Goal: Task Accomplishment & Management: Complete application form

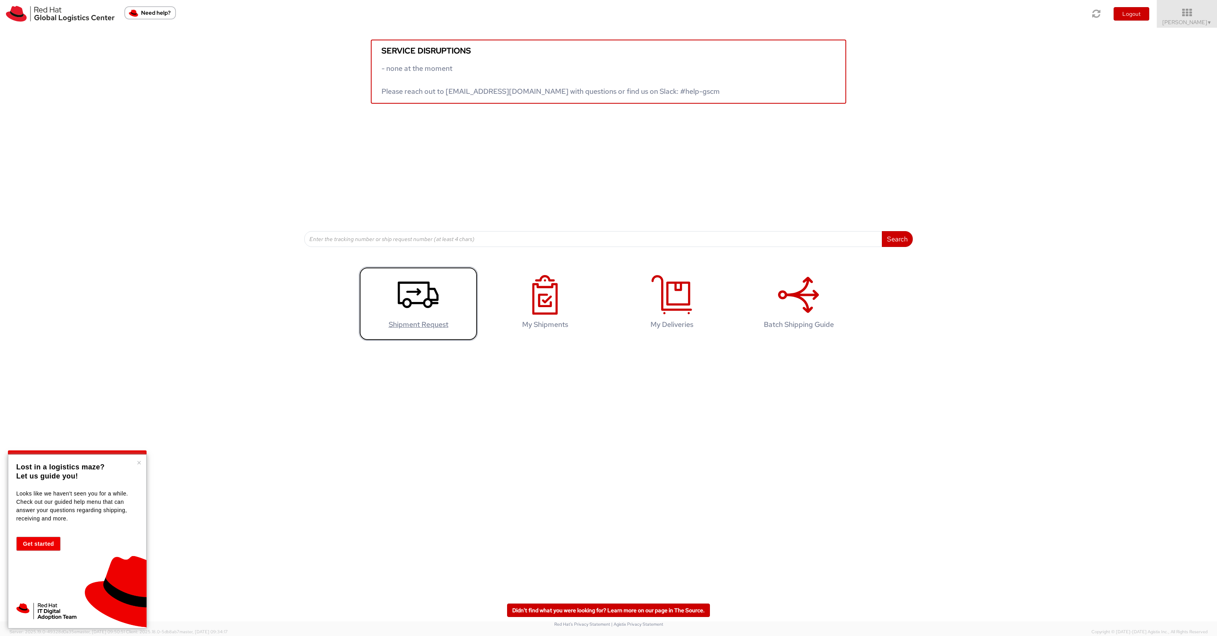
click at [427, 293] on icon at bounding box center [418, 295] width 41 height 40
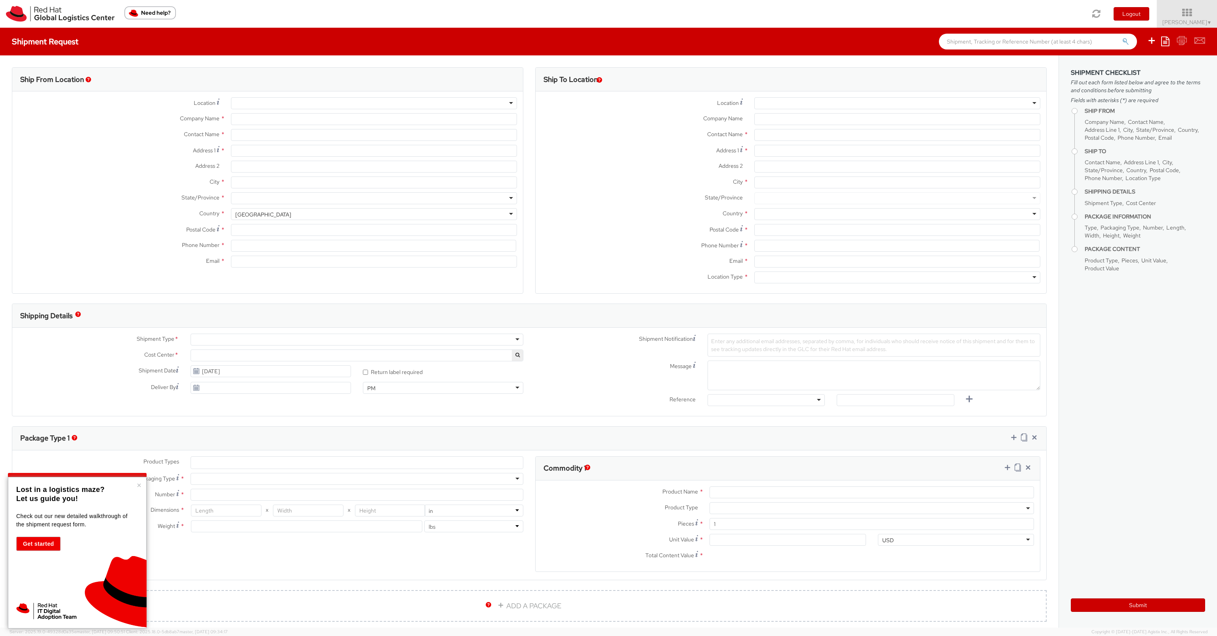
select select "700"
select select
type input "Red Hat Limited"
type input "[PERSON_NAME]"
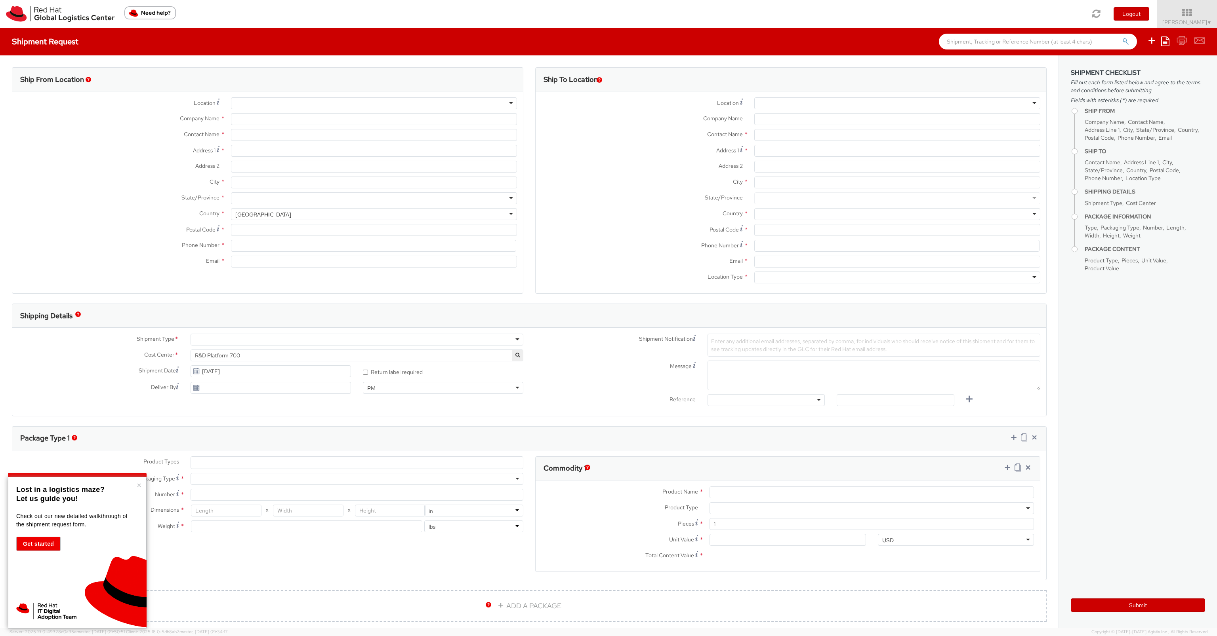
type input "[GEOGRAPHIC_DATA]"
type input "1st Floor"
type input "WATERFORD"
type input "X91NY33"
type input "35351810118"
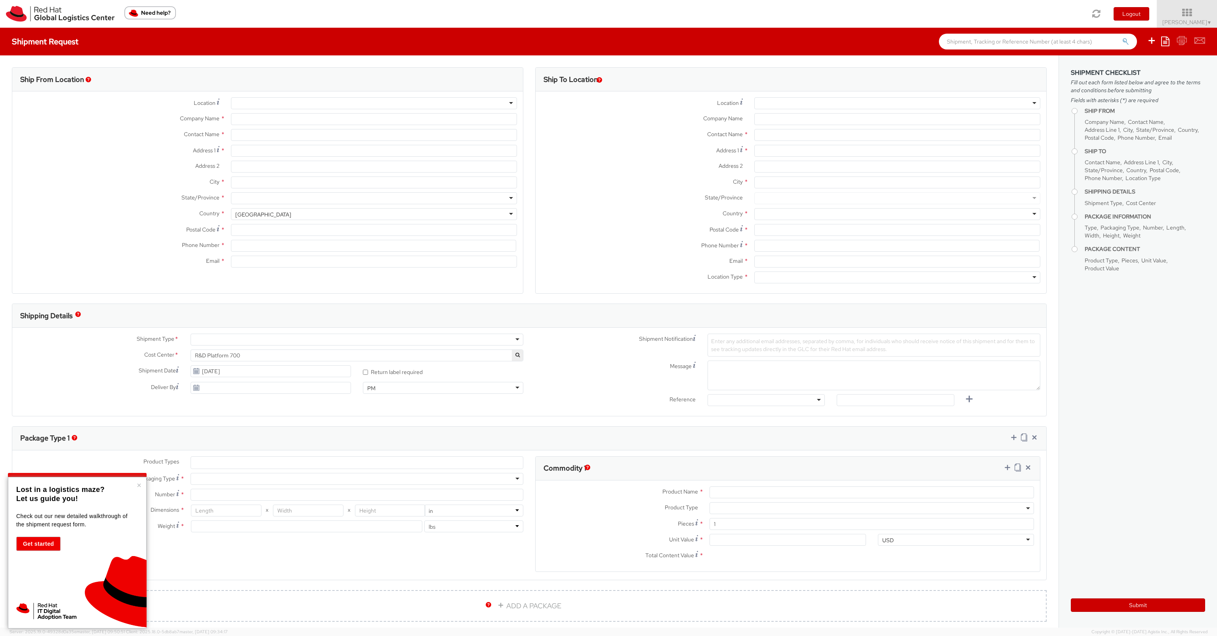
type input "[EMAIL_ADDRESS][DOMAIN_NAME]"
select select "CM"
select select "KGS"
click at [139, 485] on button "×" at bounding box center [139, 486] width 5 height 8
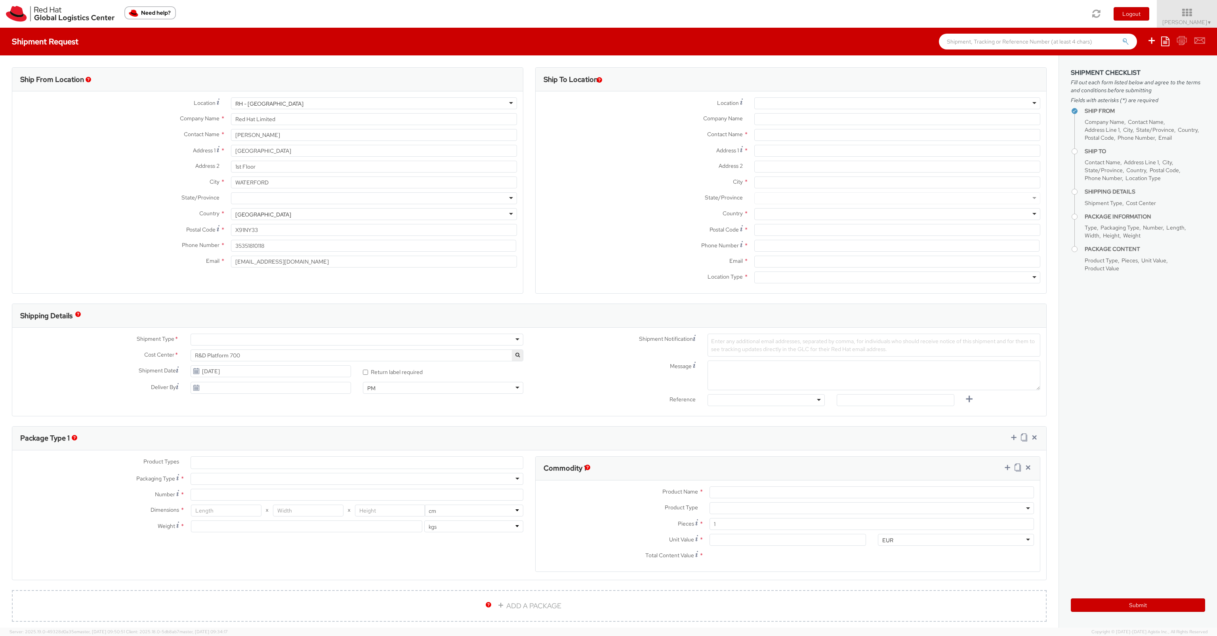
click at [773, 98] on div at bounding box center [897, 103] width 286 height 12
type input "rh - [GEOGRAPHIC_DATA]"
type input "Red Hat Czech s.r.o."
type input "Purkynova 647/111"
type input "[GEOGRAPHIC_DATA]"
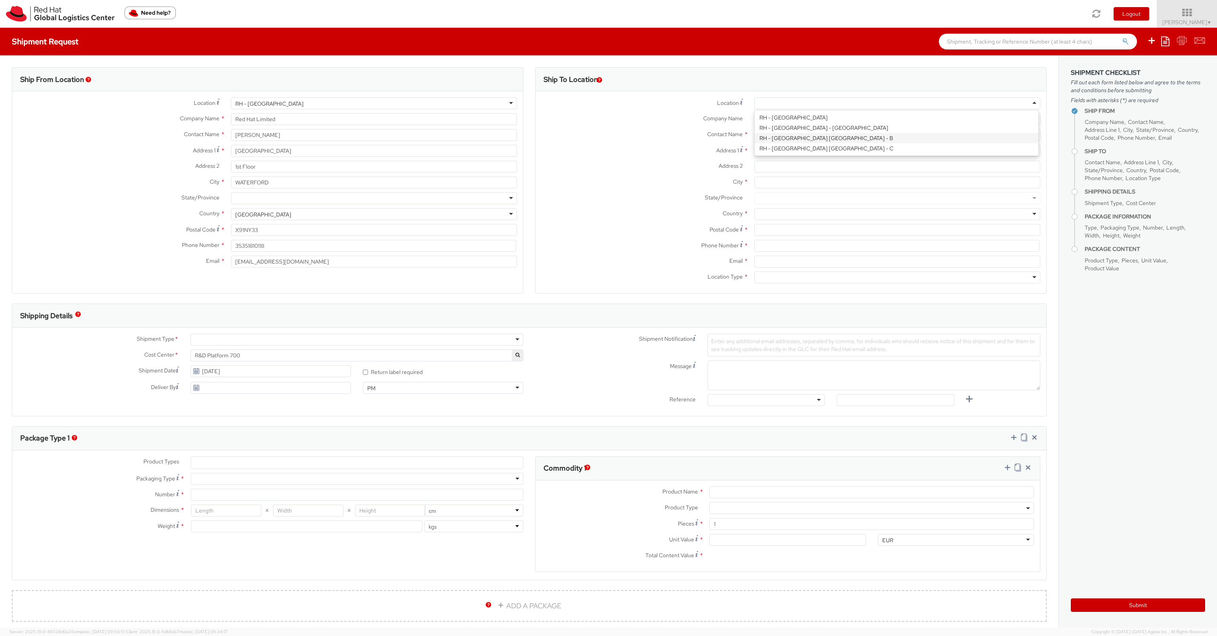
type input "621 00"
type input "420 532 294 555"
click at [803, 137] on input "text" at bounding box center [897, 135] width 286 height 12
type input "Attn: Red Hat IT - Endpoint Systems"
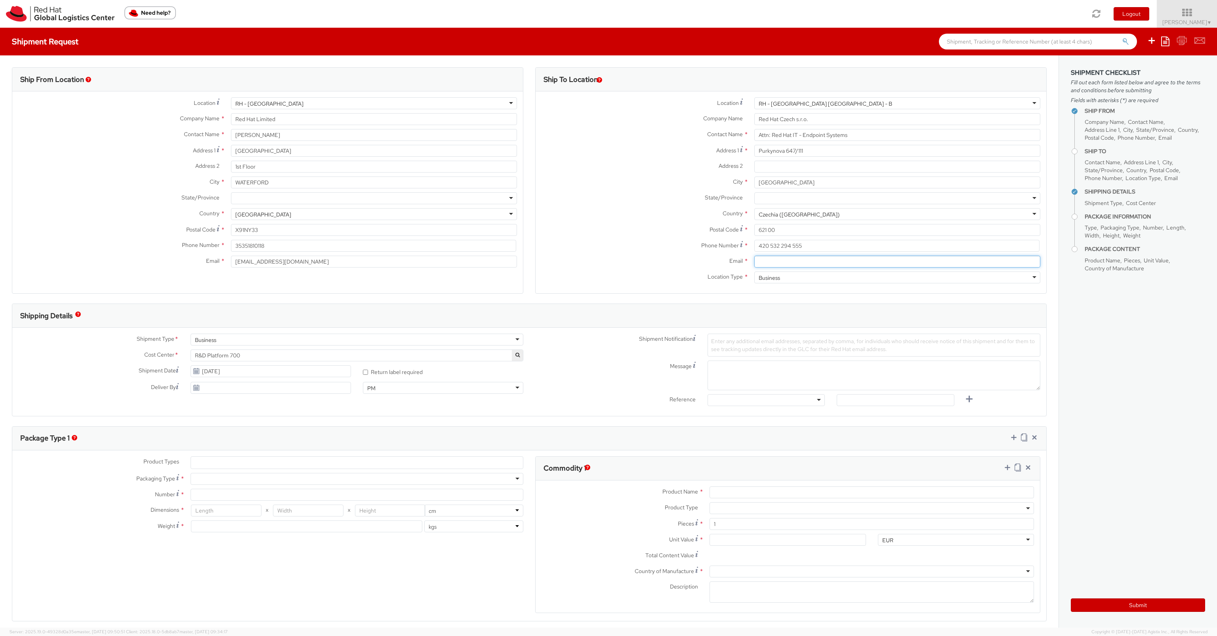
click at [770, 263] on input "Email *" at bounding box center [897, 262] width 286 height 12
type input "[EMAIL_ADDRESS][DOMAIN_NAME]"
click at [617, 201] on label "State/Province *" at bounding box center [641, 197] width 213 height 10
click at [257, 354] on span "R&D Platform 700" at bounding box center [357, 355] width 324 height 7
click at [244, 355] on span "R&D Platform 700" at bounding box center [357, 355] width 324 height 7
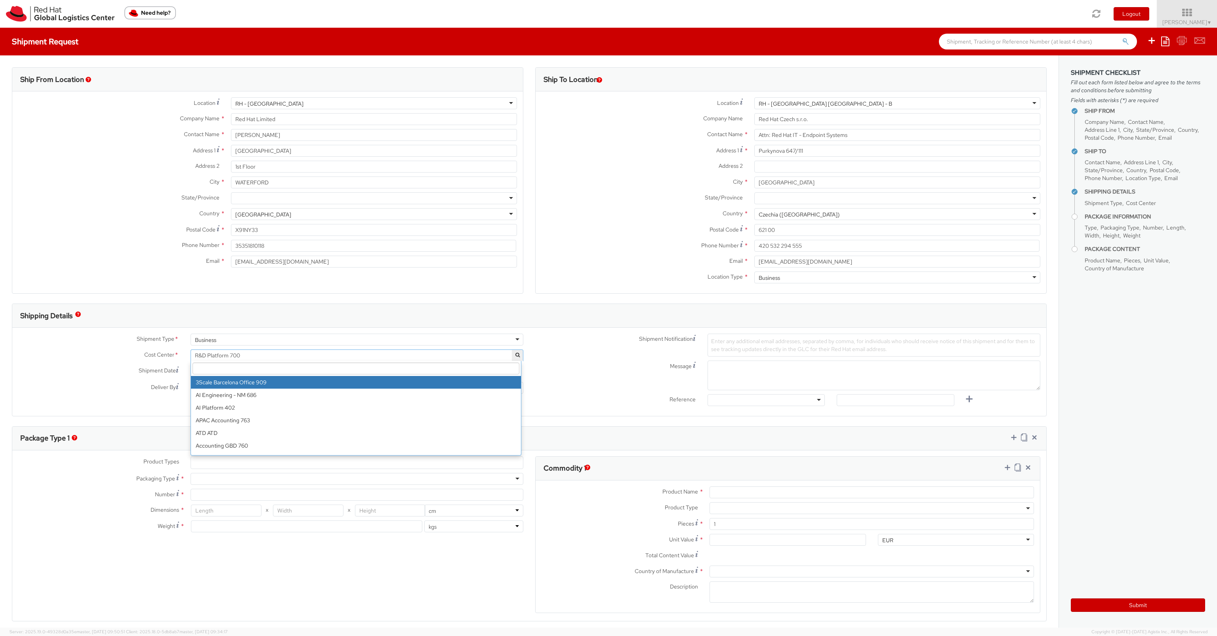
click at [244, 355] on span "R&D Platform 700" at bounding box center [357, 355] width 324 height 7
click at [517, 356] on button "button" at bounding box center [517, 355] width 11 height 11
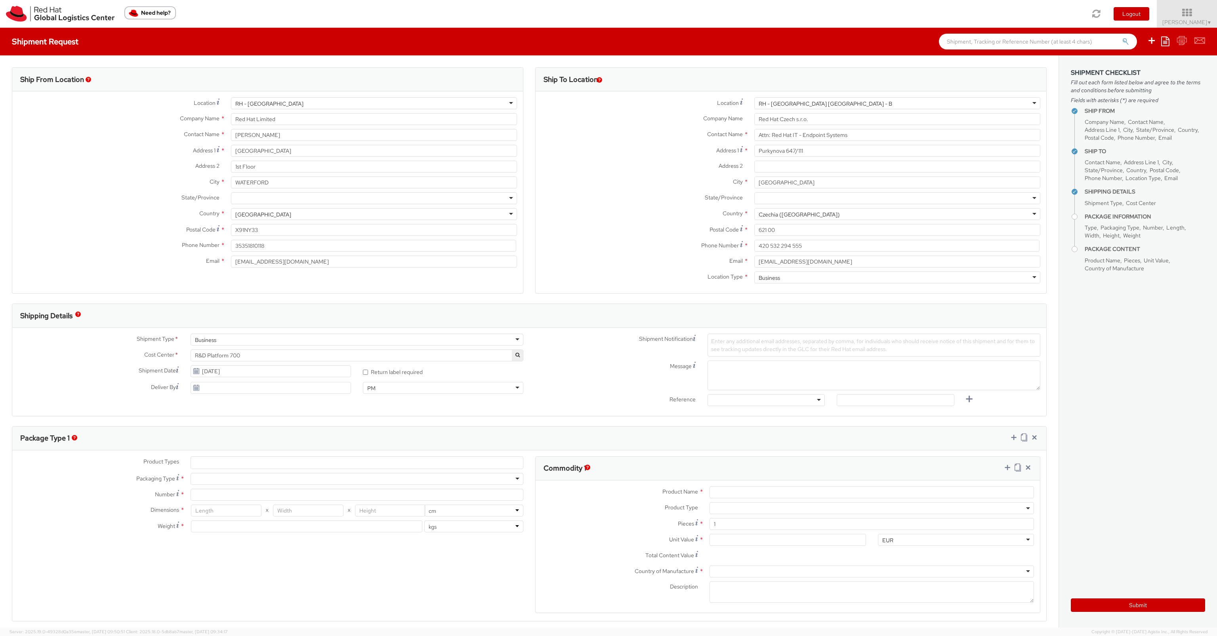
click at [517, 356] on body "annexa Batch Shipping Guide Created with Sketch. calendar Created with Sketch." at bounding box center [608, 318] width 1217 height 636
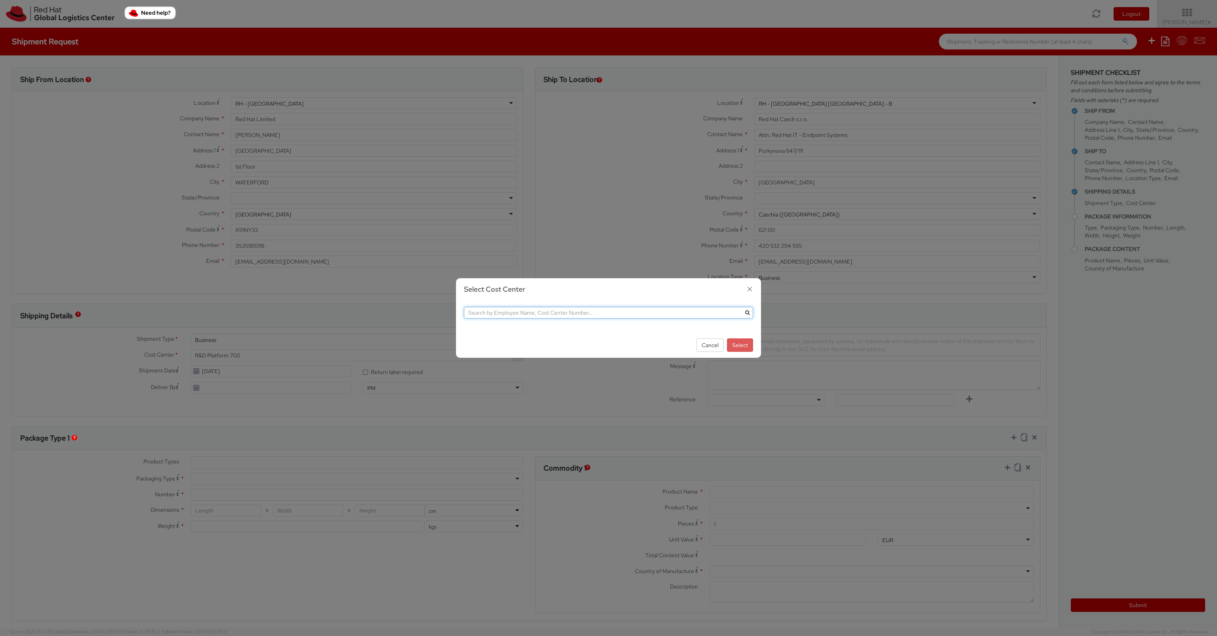
click at [514, 312] on input "text" at bounding box center [608, 313] width 289 height 12
type input "f"
type input "IT fixed"
click at [741, 307] on button "submit" at bounding box center [747, 313] width 12 height 12
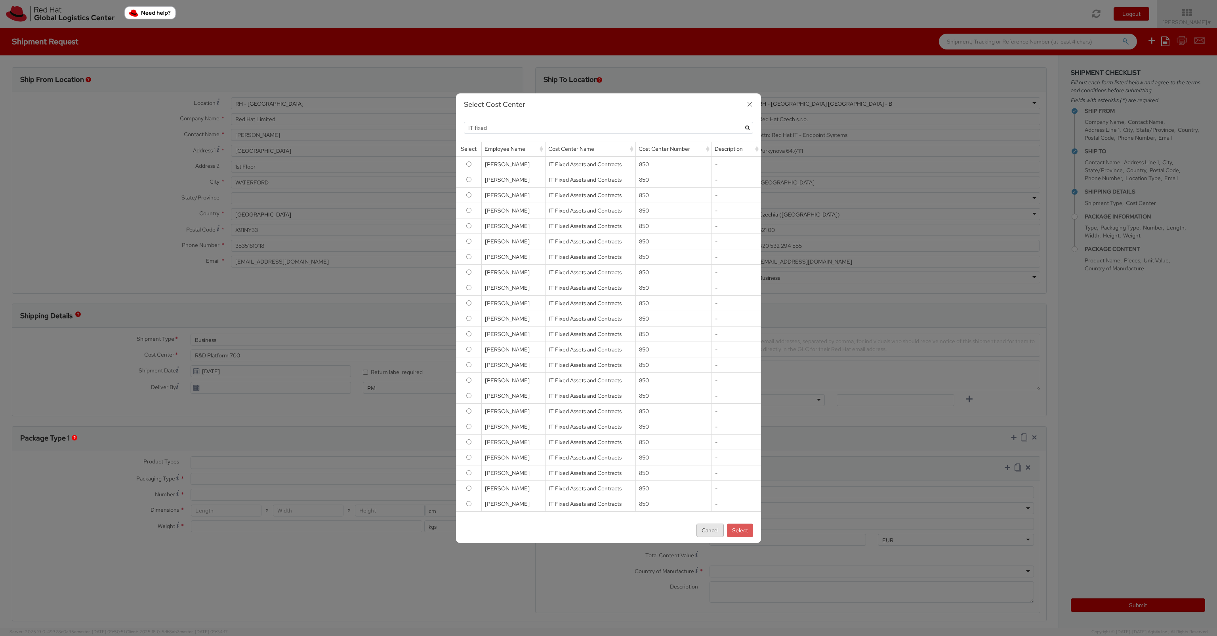
click at [713, 534] on button "Cancel" at bounding box center [709, 530] width 27 height 13
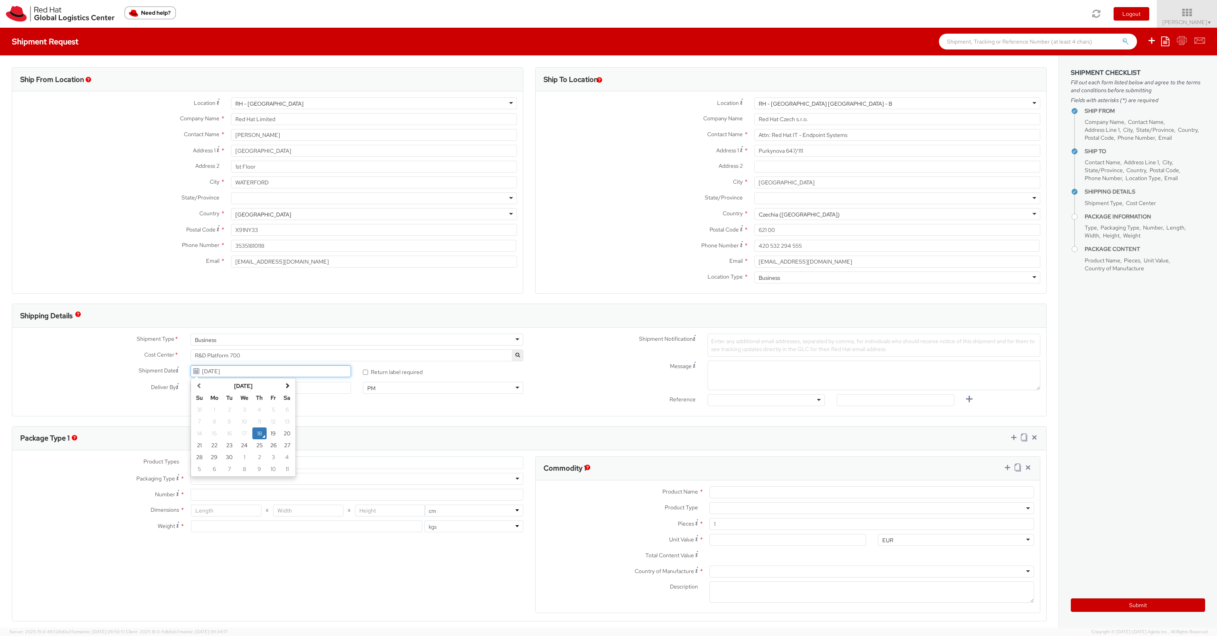
click at [239, 372] on input "[DATE]" at bounding box center [271, 372] width 160 height 12
click at [213, 445] on td "22" at bounding box center [214, 446] width 16 height 12
type input "[DATE]"
click at [794, 400] on div at bounding box center [765, 400] width 117 height 12
click at [739, 345] on div "Enter any additional email addresses, separated by comma, for individuals who s…" at bounding box center [873, 345] width 333 height 23
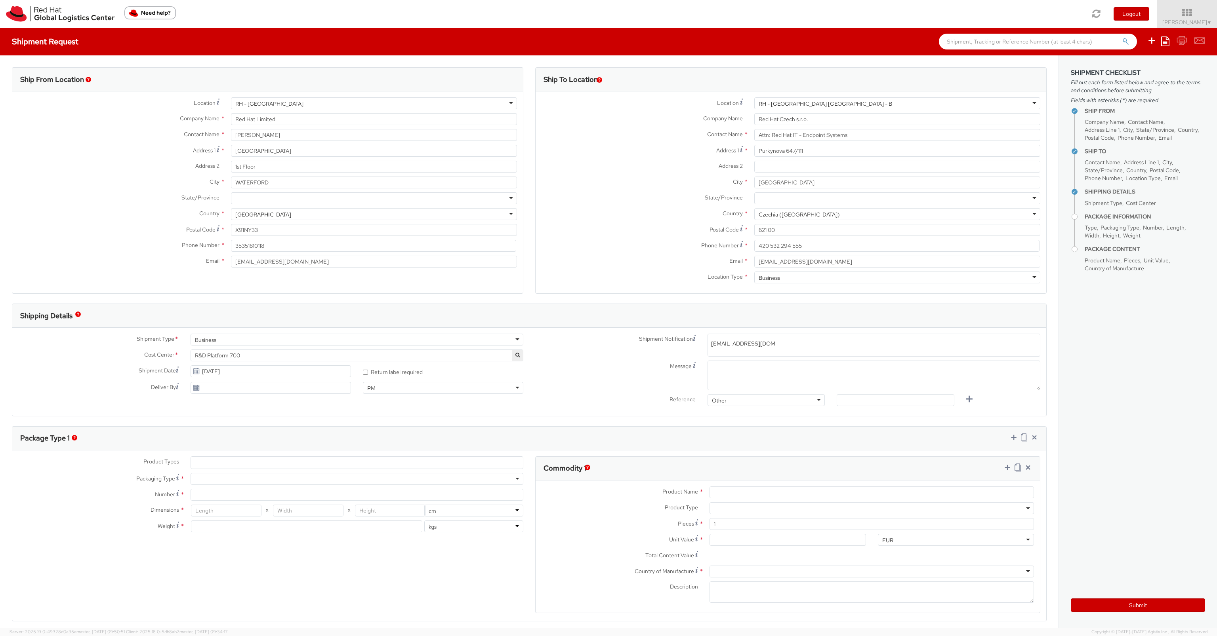
type input "[EMAIL_ADDRESS][DOMAIN_NAME]"
click at [195, 353] on span "R&D Platform 700" at bounding box center [357, 355] width 324 height 7
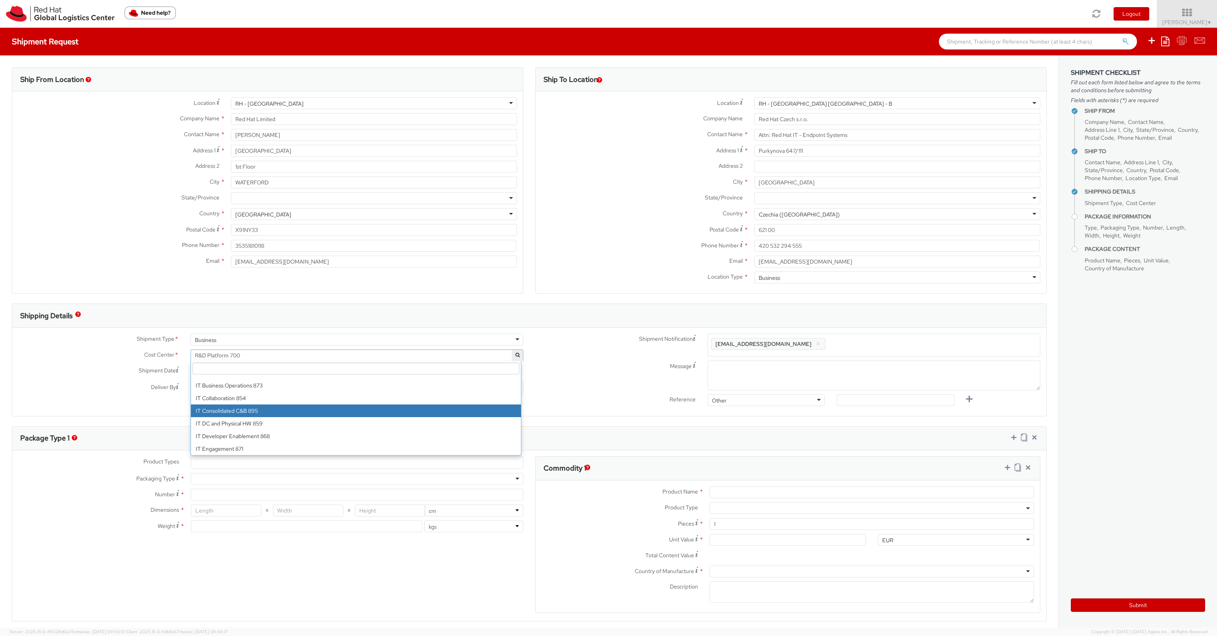
scroll to position [4658, 0]
select select "850"
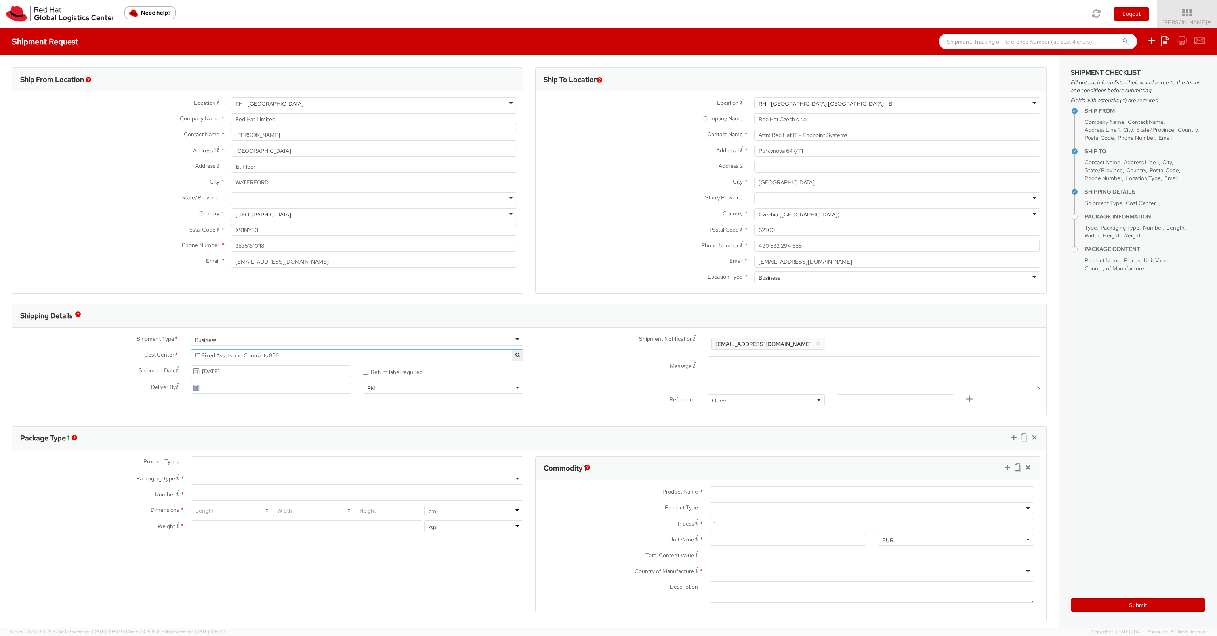
click at [212, 462] on ul at bounding box center [357, 463] width 332 height 12
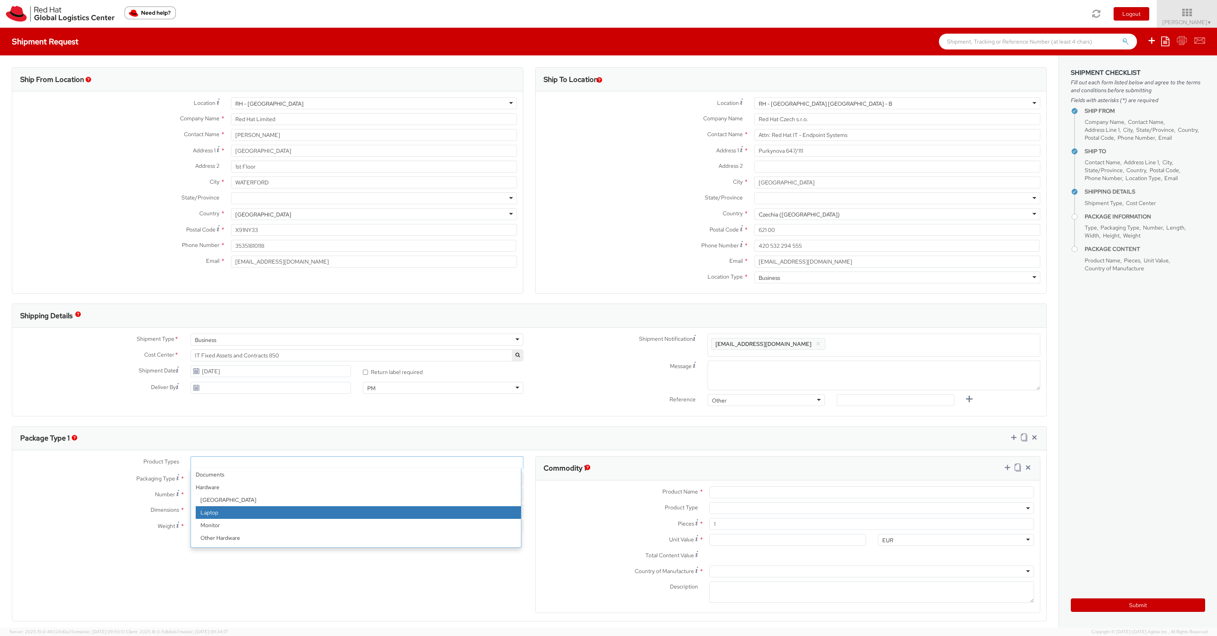
select select "LAPTOP"
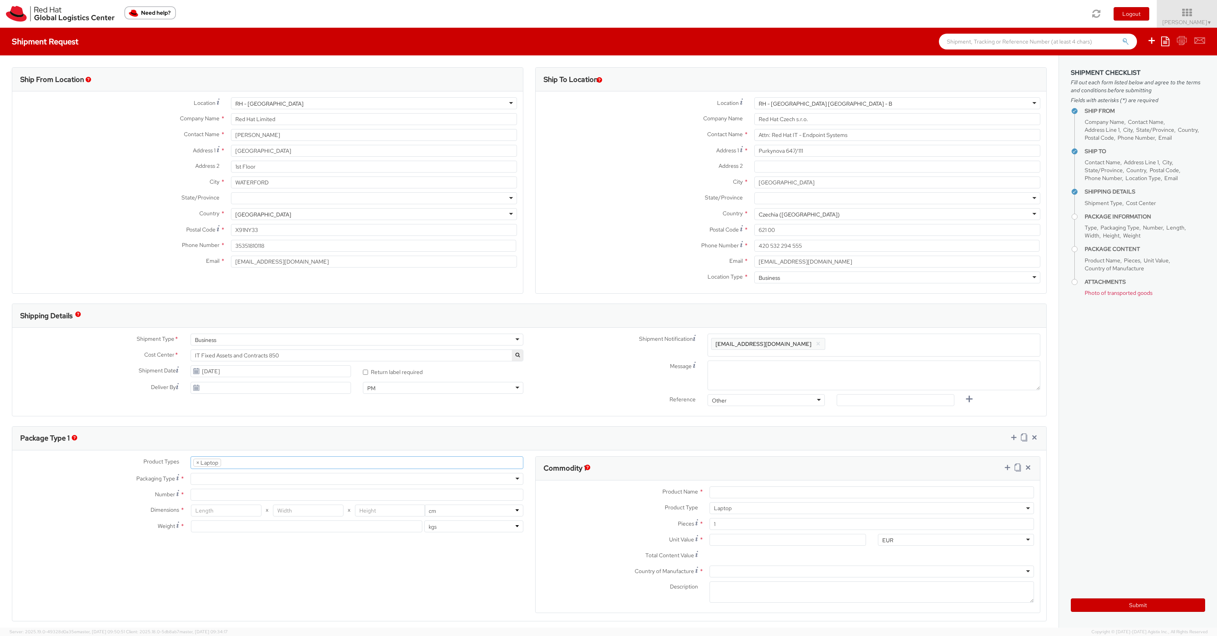
scroll to position [23, 0]
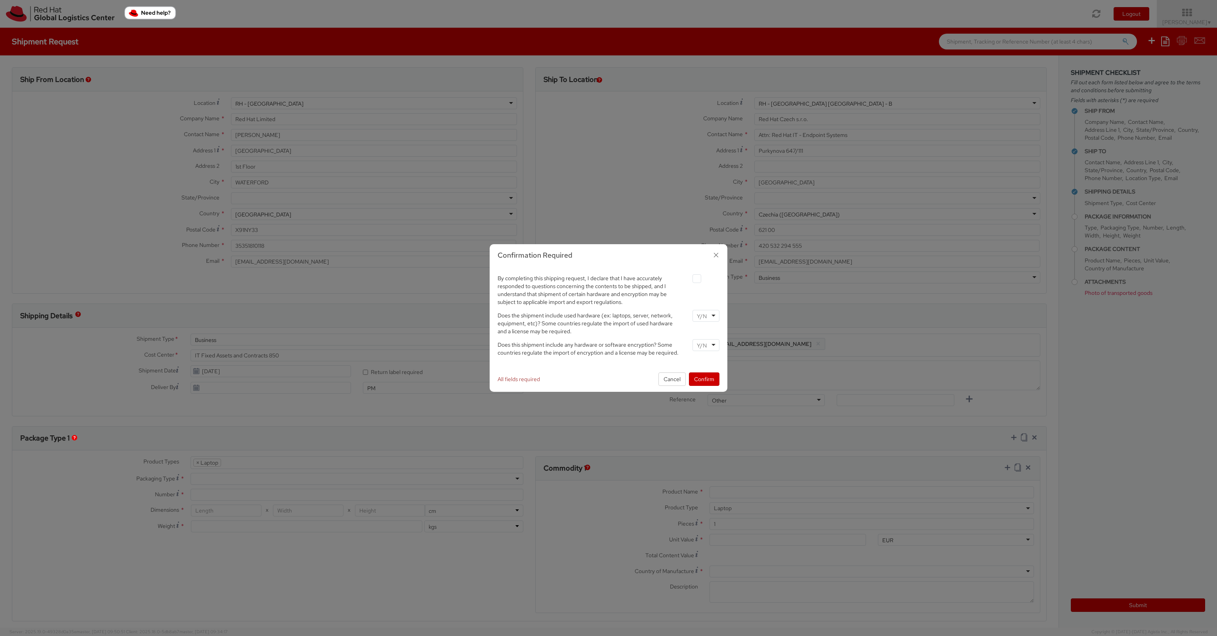
click at [699, 279] on label at bounding box center [696, 278] width 9 height 9
click at [690, 279] on input "checkbox" at bounding box center [687, 278] width 5 height 5
checkbox input "true"
click at [711, 313] on div at bounding box center [705, 316] width 27 height 12
click at [706, 340] on div at bounding box center [705, 345] width 27 height 12
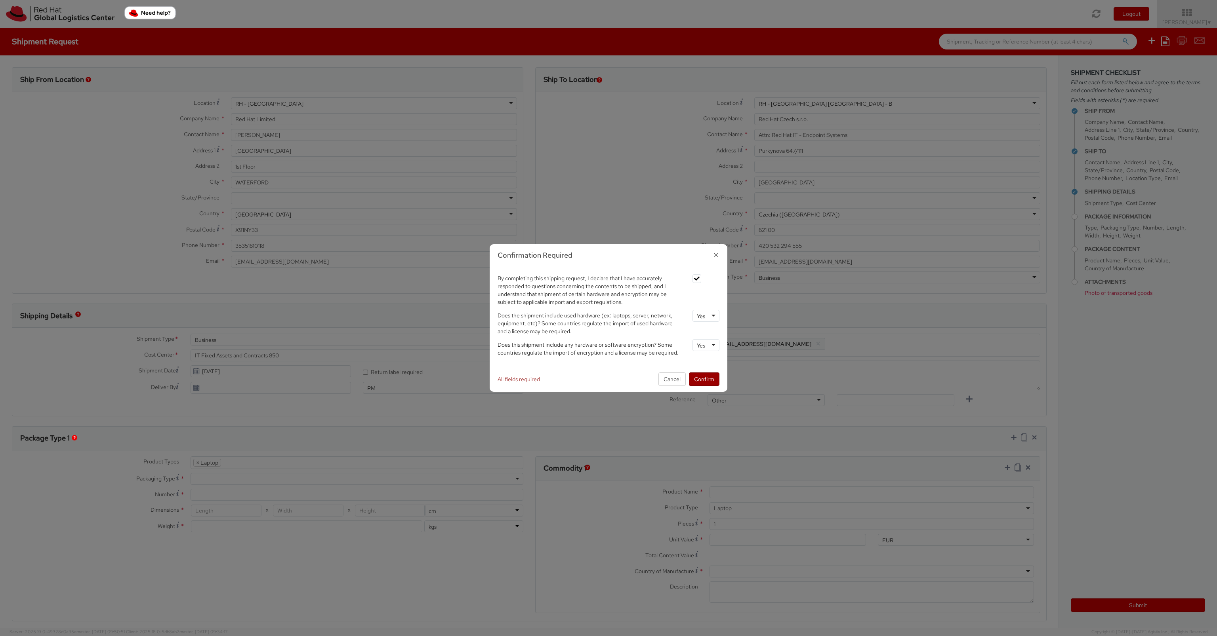
click at [708, 377] on button "Confirm" at bounding box center [704, 379] width 30 height 13
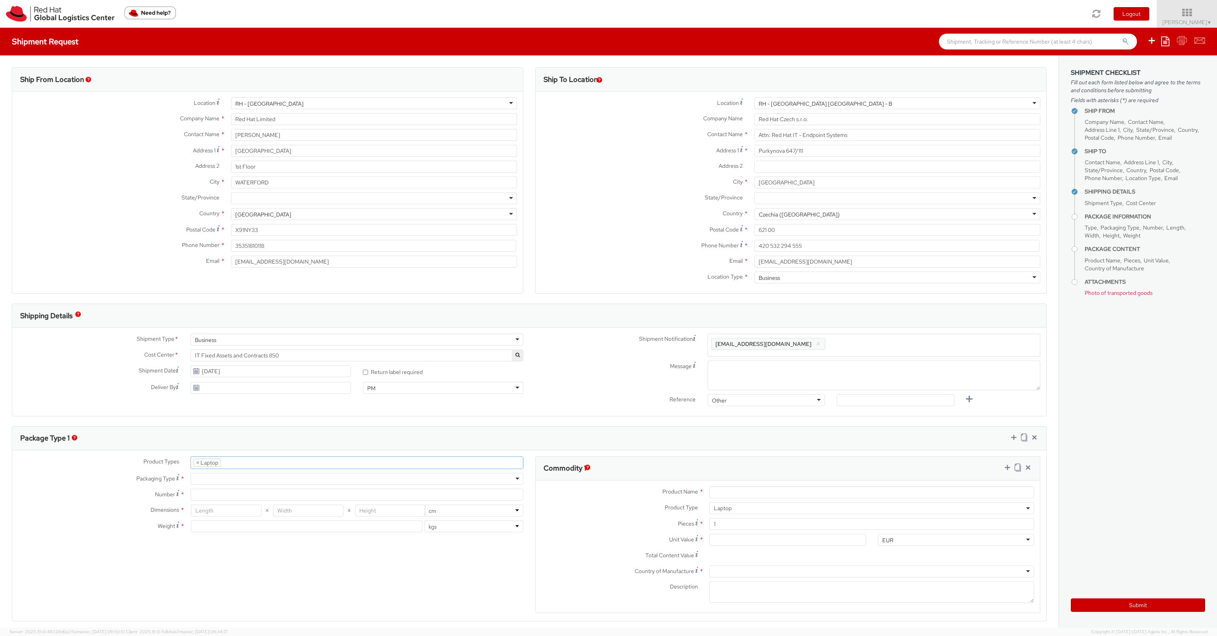
click at [238, 461] on ul "× Laptop" at bounding box center [357, 463] width 332 height 12
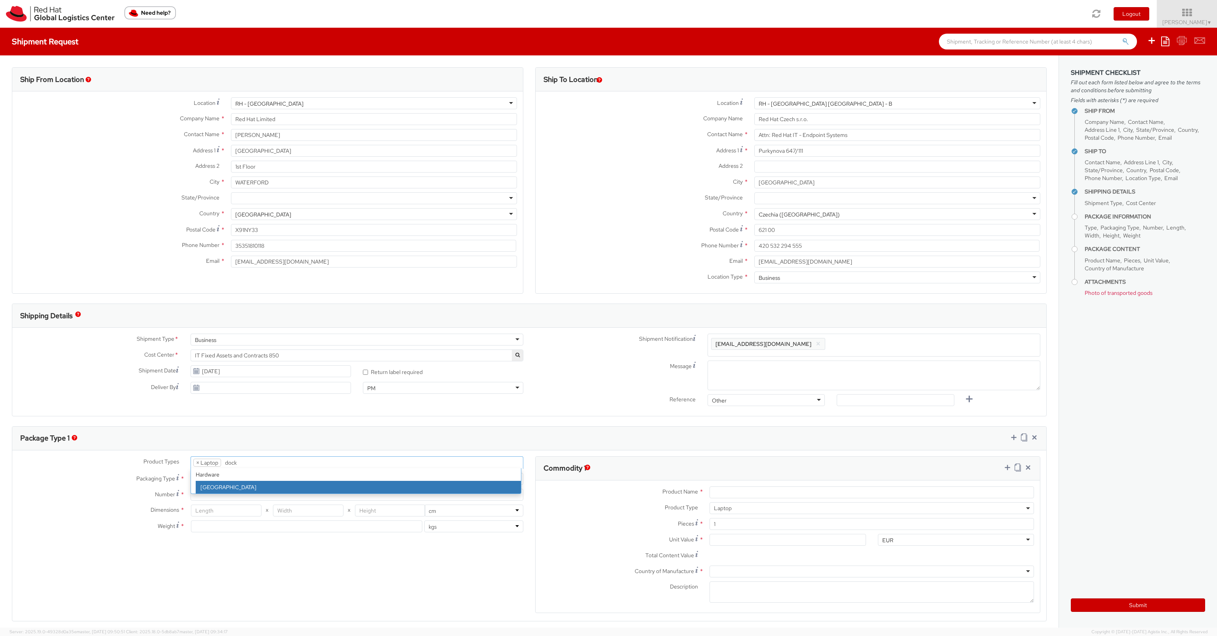
type input "dock"
select select "DOC_STATION"
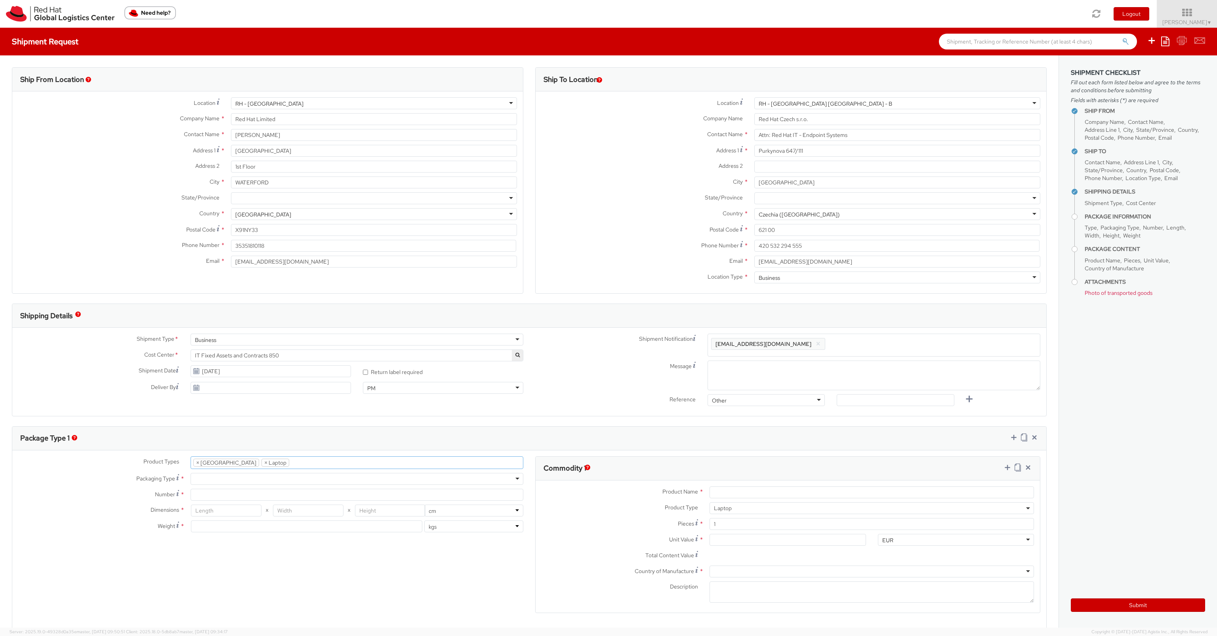
click at [231, 477] on div at bounding box center [357, 479] width 333 height 12
click at [225, 493] on input "Number *" at bounding box center [357, 495] width 333 height 12
type input "1"
click at [234, 511] on input "number" at bounding box center [226, 511] width 70 height 12
type input "46"
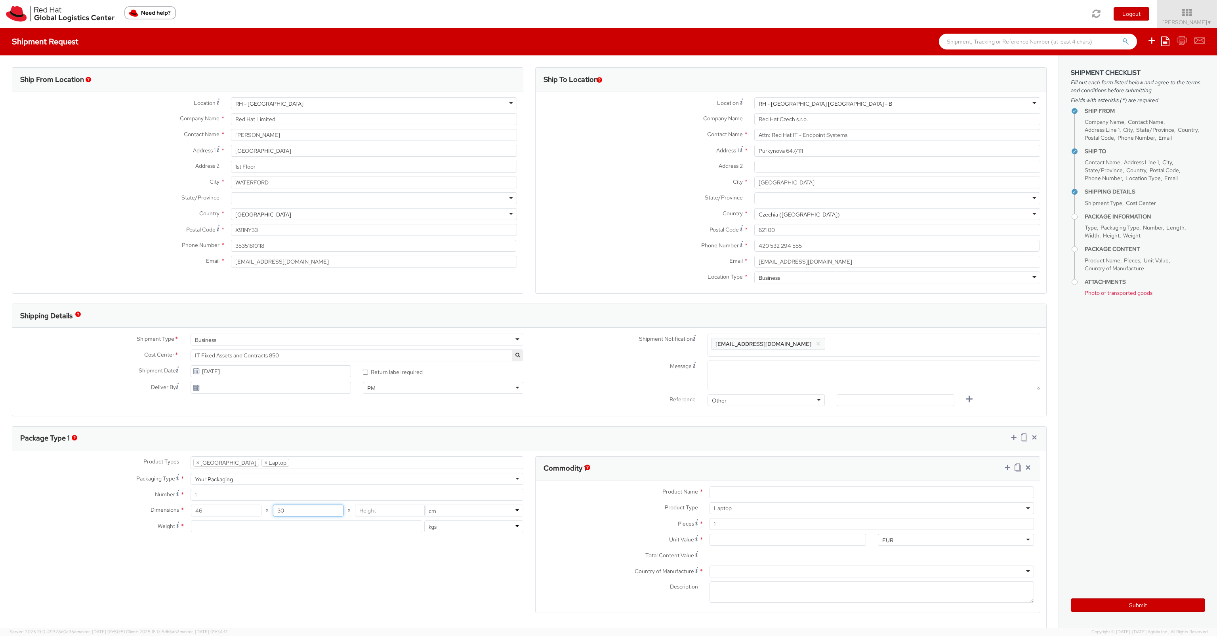
type input "30"
type input "13"
click at [211, 526] on input "number" at bounding box center [306, 527] width 231 height 12
type input "4"
click at [301, 562] on div "Product Types * Documents Docking Station Laptop Monitor Other Hardware Server …" at bounding box center [529, 627] width 1034 height 340
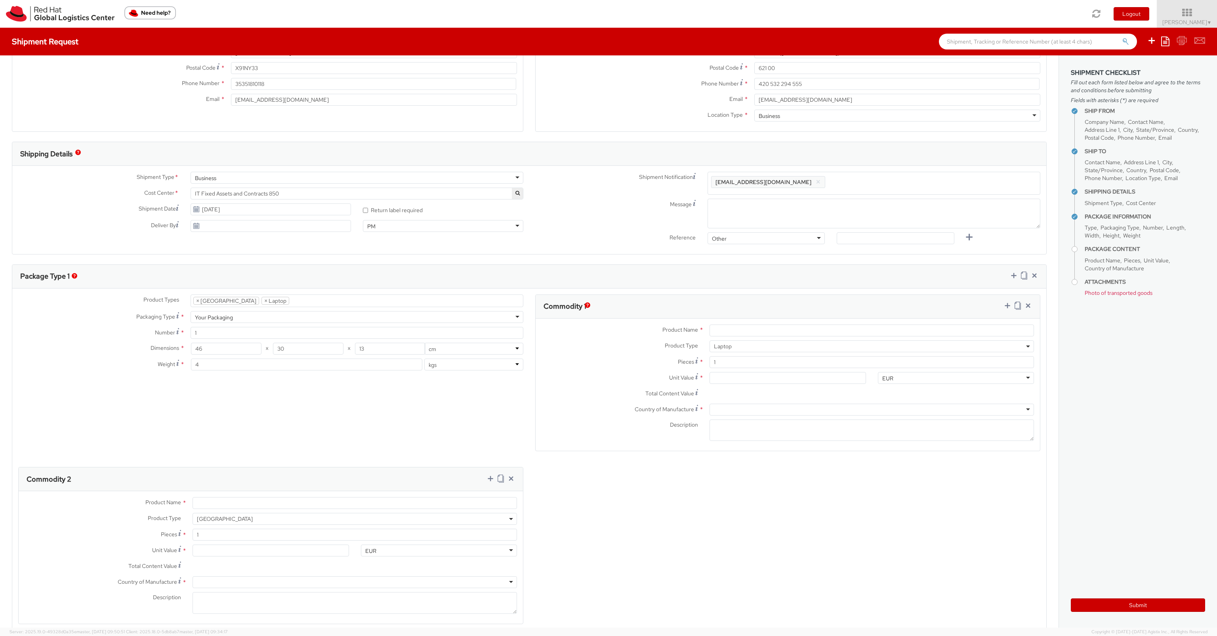
scroll to position [190, 0]
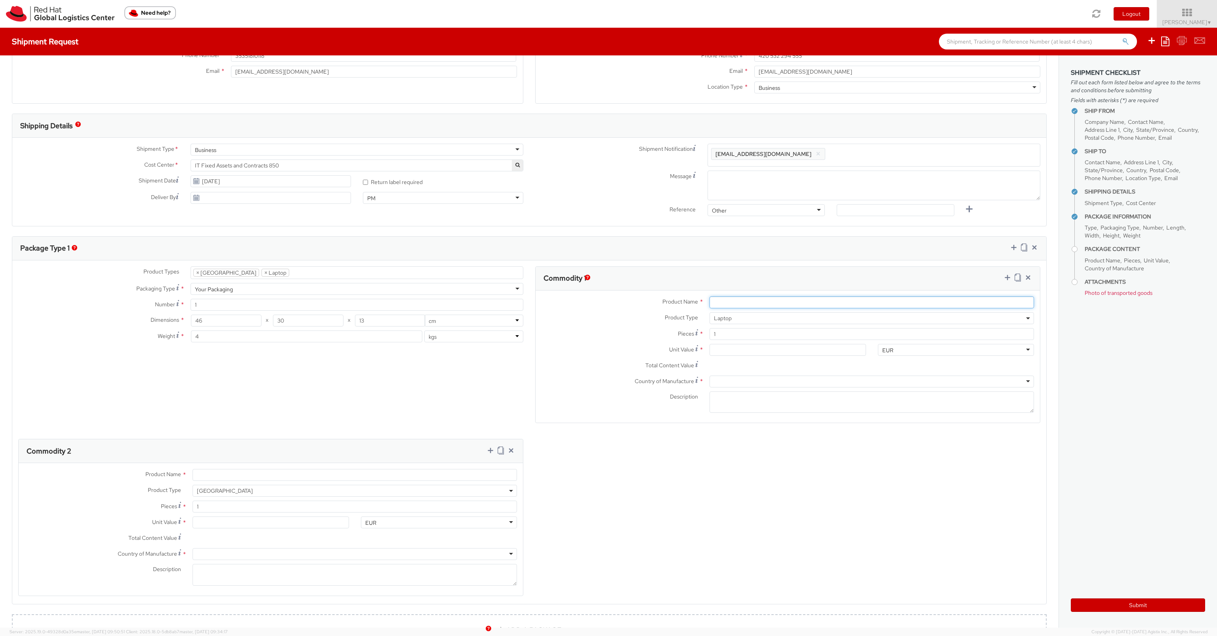
click at [738, 298] on input "Product Name *" at bounding box center [871, 303] width 324 height 12
type input "Lenovo"
click at [738, 352] on input "Unit Value *" at bounding box center [787, 350] width 156 height 12
type input "5.00"
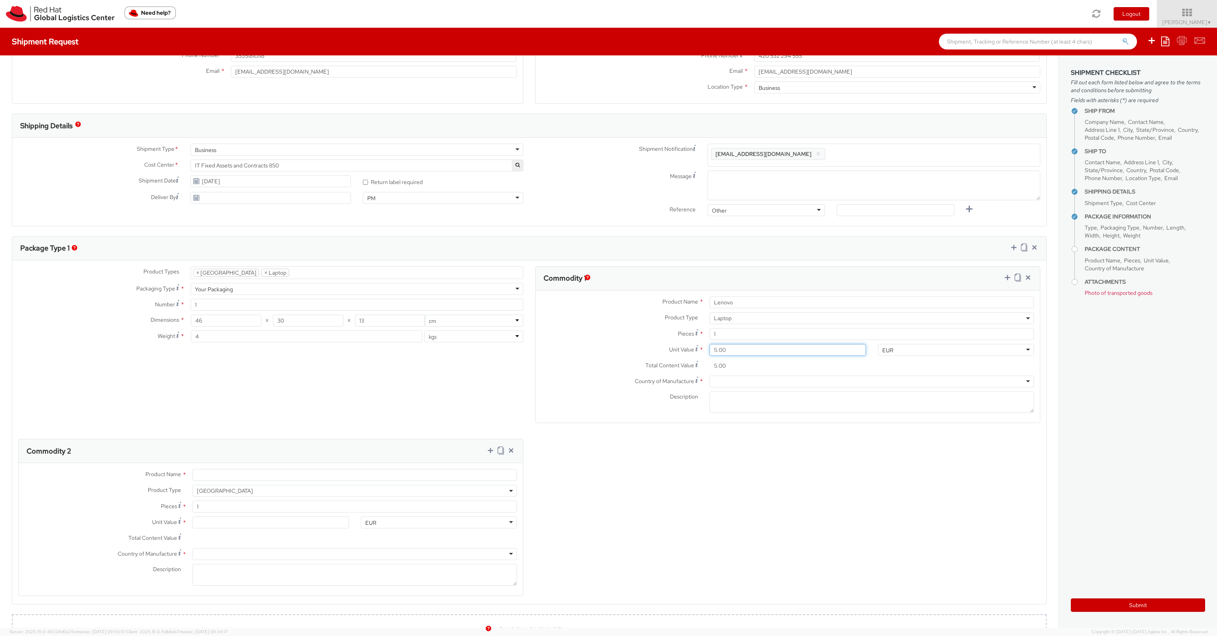
type input "50.00"
type input "500.00"
click at [731, 383] on div at bounding box center [871, 382] width 324 height 12
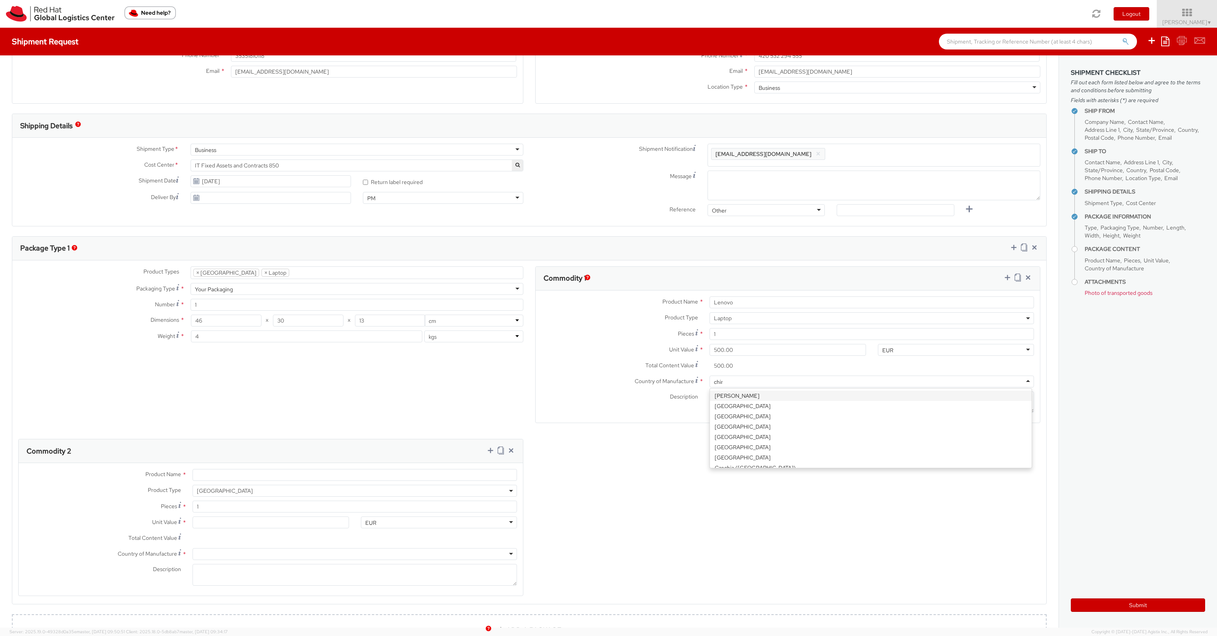
type input "china"
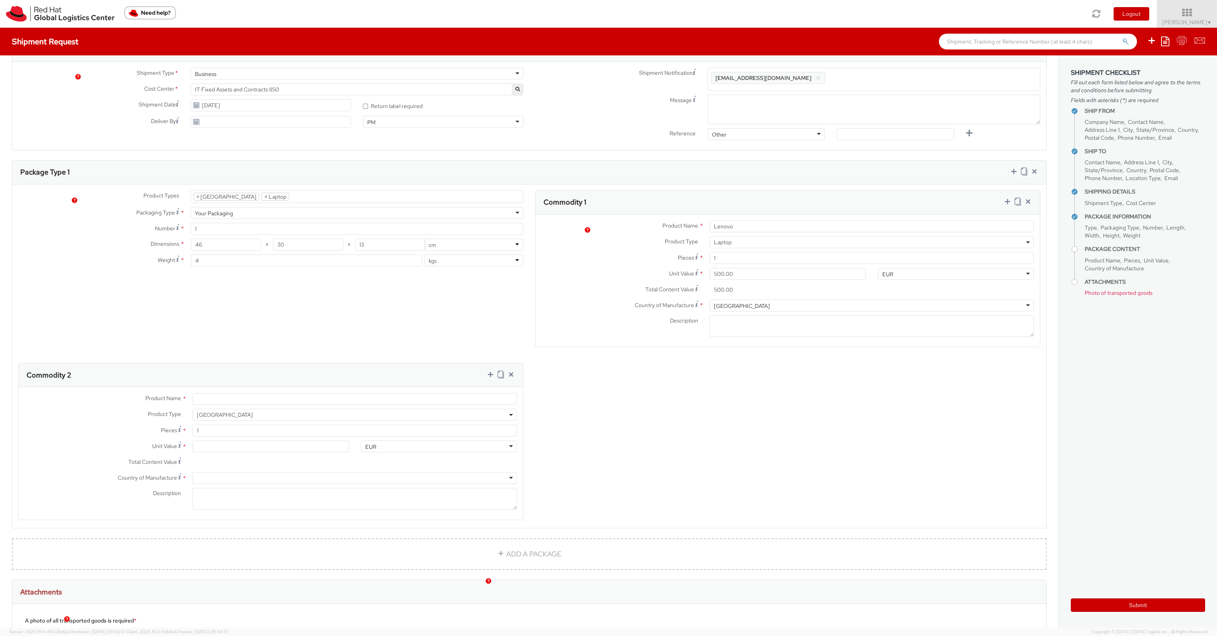
scroll to position [285, 0]
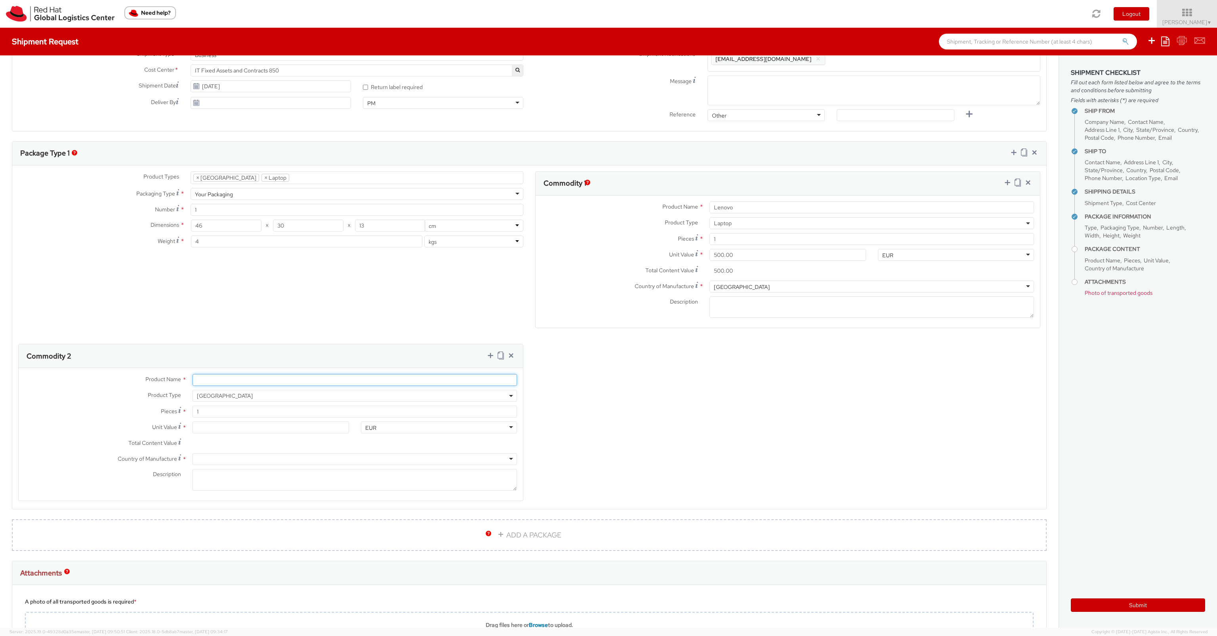
click at [222, 377] on input "Product Name *" at bounding box center [354, 380] width 324 height 12
click at [767, 205] on input "Lenovo" at bounding box center [871, 208] width 324 height 12
drag, startPoint x: 216, startPoint y: 378, endPoint x: 296, endPoint y: 379, distance: 80.0
click at [296, 379] on input "[GEOGRAPHIC_DATA]" at bounding box center [354, 380] width 324 height 12
type input "Lenovo"
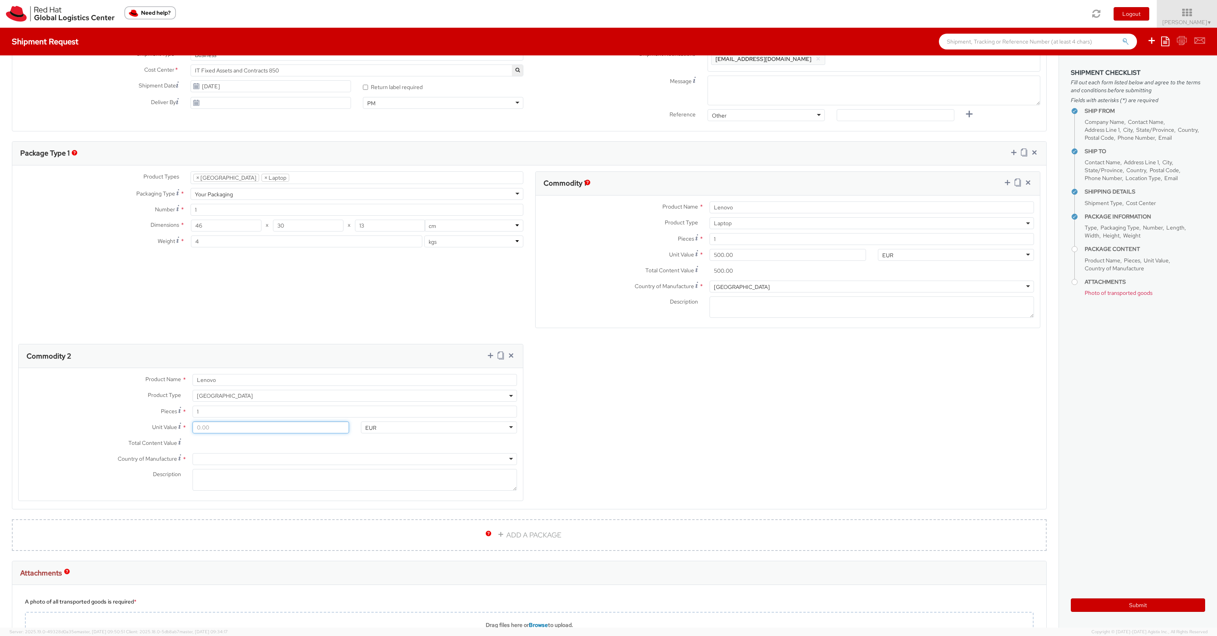
click at [231, 427] on input "Unit Value *" at bounding box center [270, 428] width 156 height 12
type input "1.00"
type input "10.00"
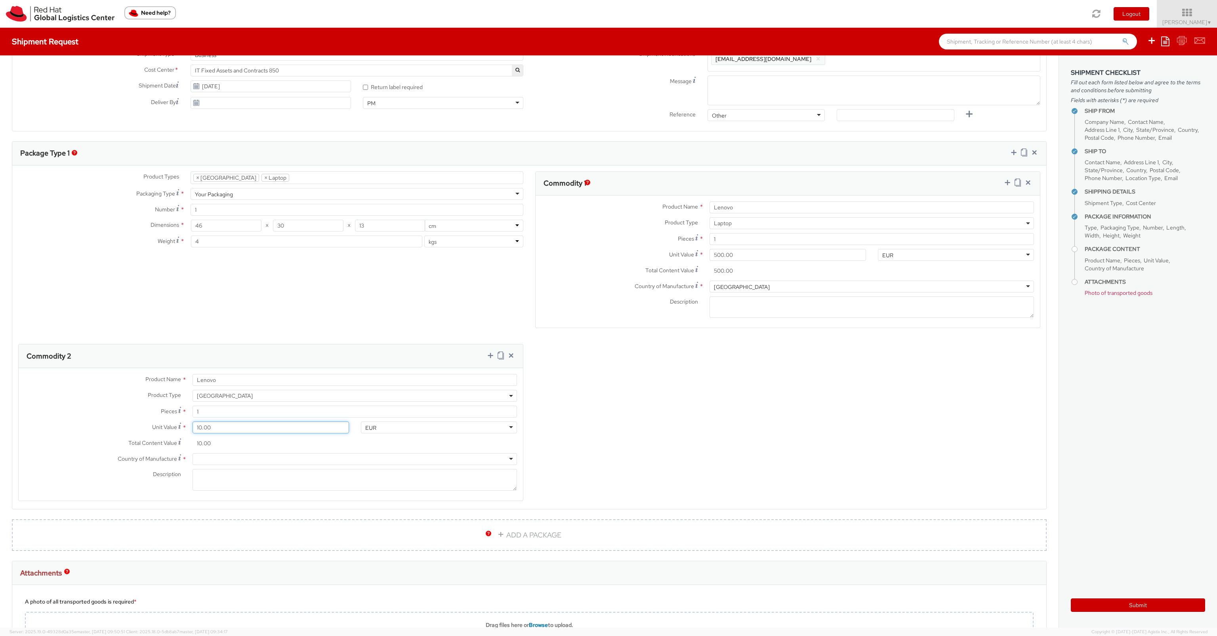
type input "100.00"
click at [215, 456] on div at bounding box center [354, 459] width 324 height 12
type input "[GEOGRAPHIC_DATA]"
click at [241, 456] on div at bounding box center [354, 459] width 324 height 12
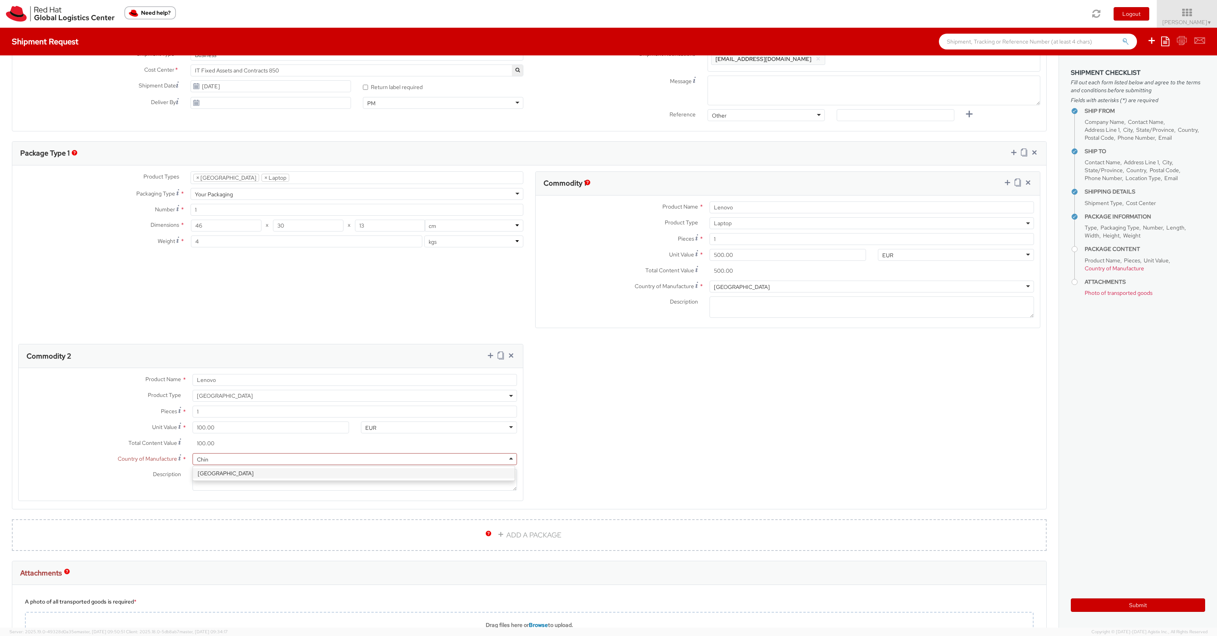
type input "[GEOGRAPHIC_DATA]"
click at [722, 427] on div "Product Types * Documents Docking Station Laptop Monitor Other Hardware Server …" at bounding box center [529, 341] width 1034 height 340
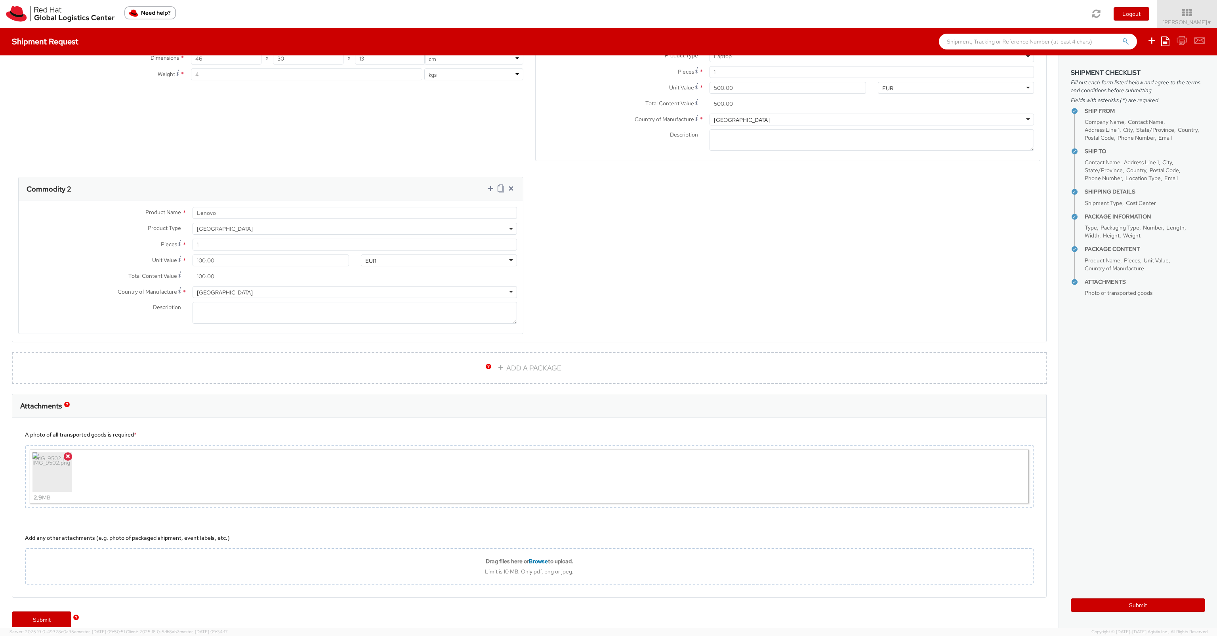
scroll to position [461, 0]
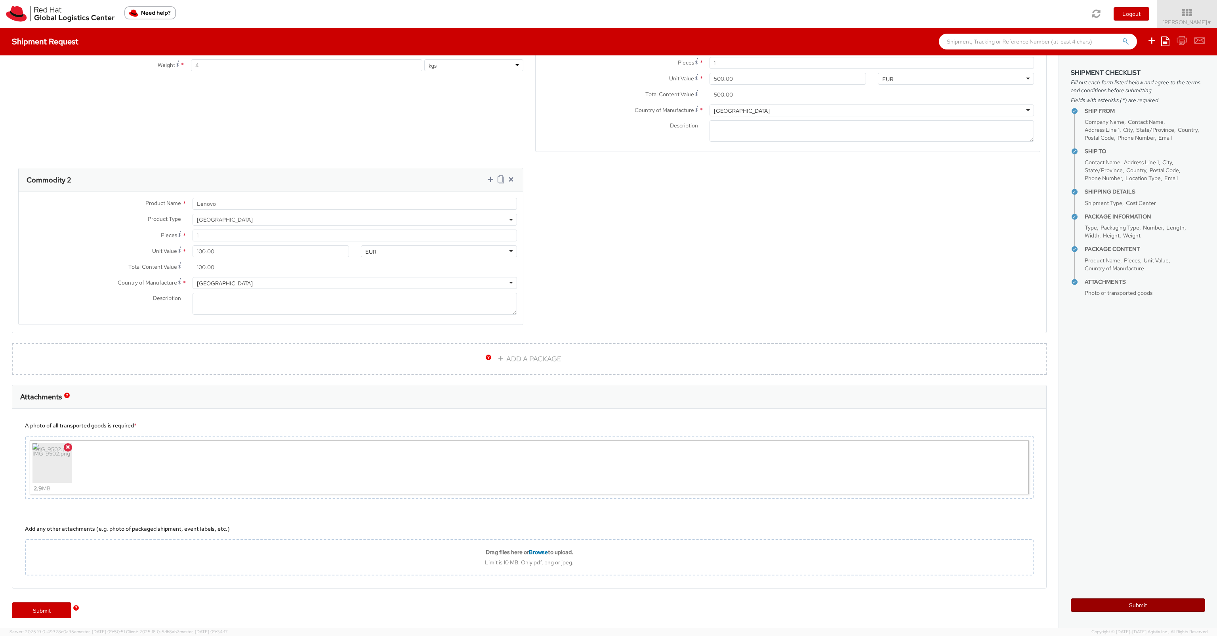
click at [1142, 606] on button "Submit" at bounding box center [1138, 605] width 134 height 13
